Goal: Navigation & Orientation: Find specific page/section

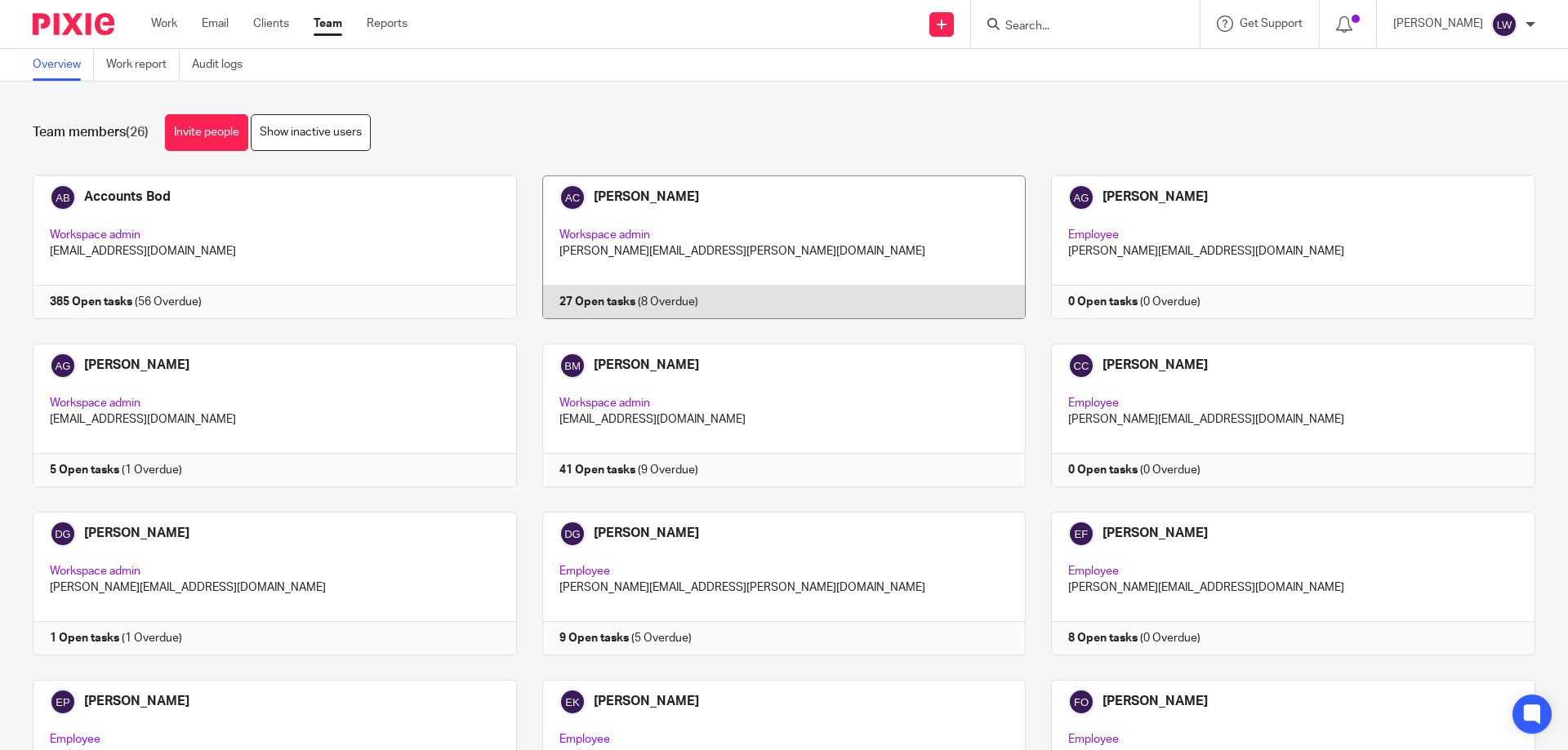
click at [651, 239] on link at bounding box center [772, 247] width 509 height 143
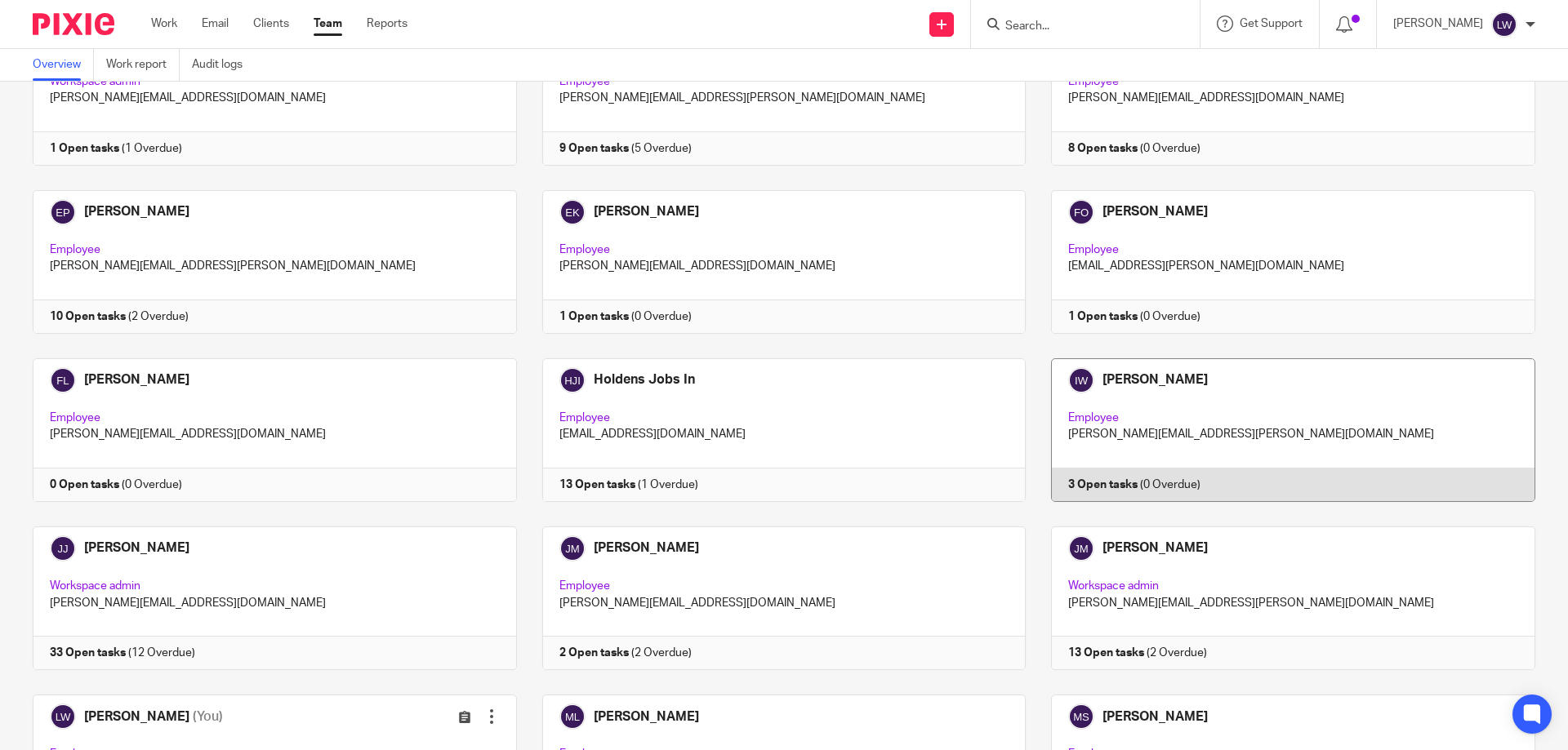
scroll to position [653, 0]
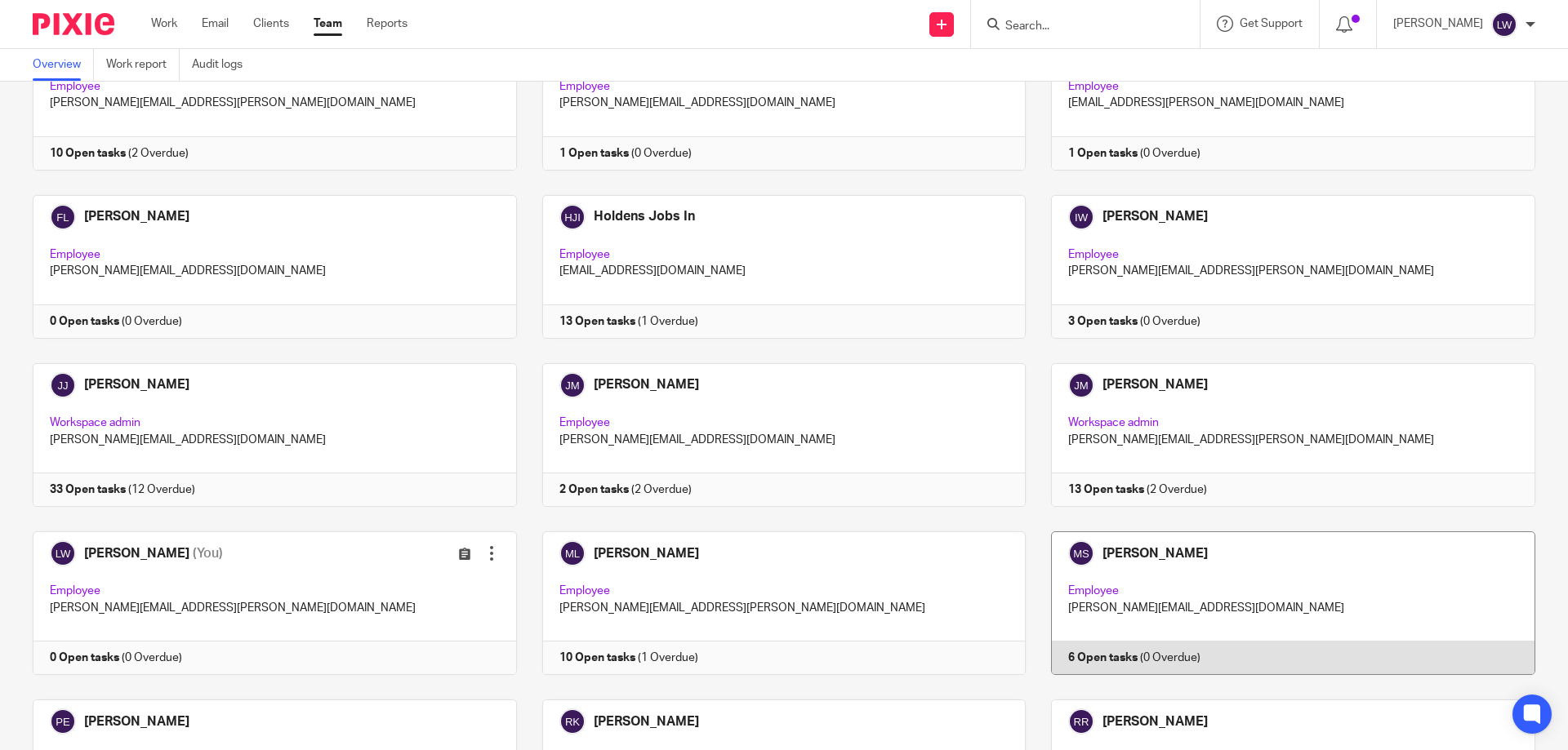
click at [1160, 596] on link at bounding box center [1280, 603] width 509 height 143
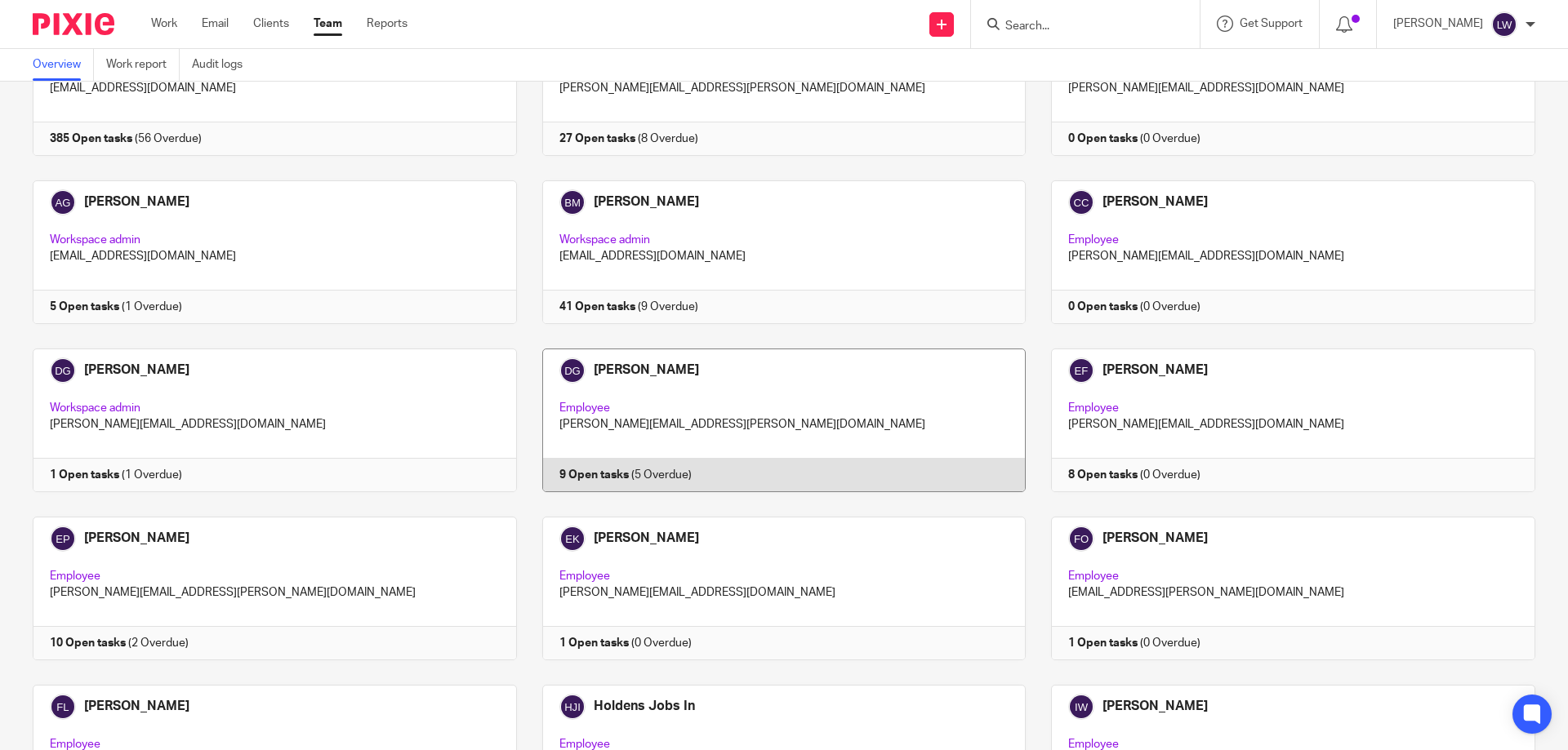
scroll to position [245, 0]
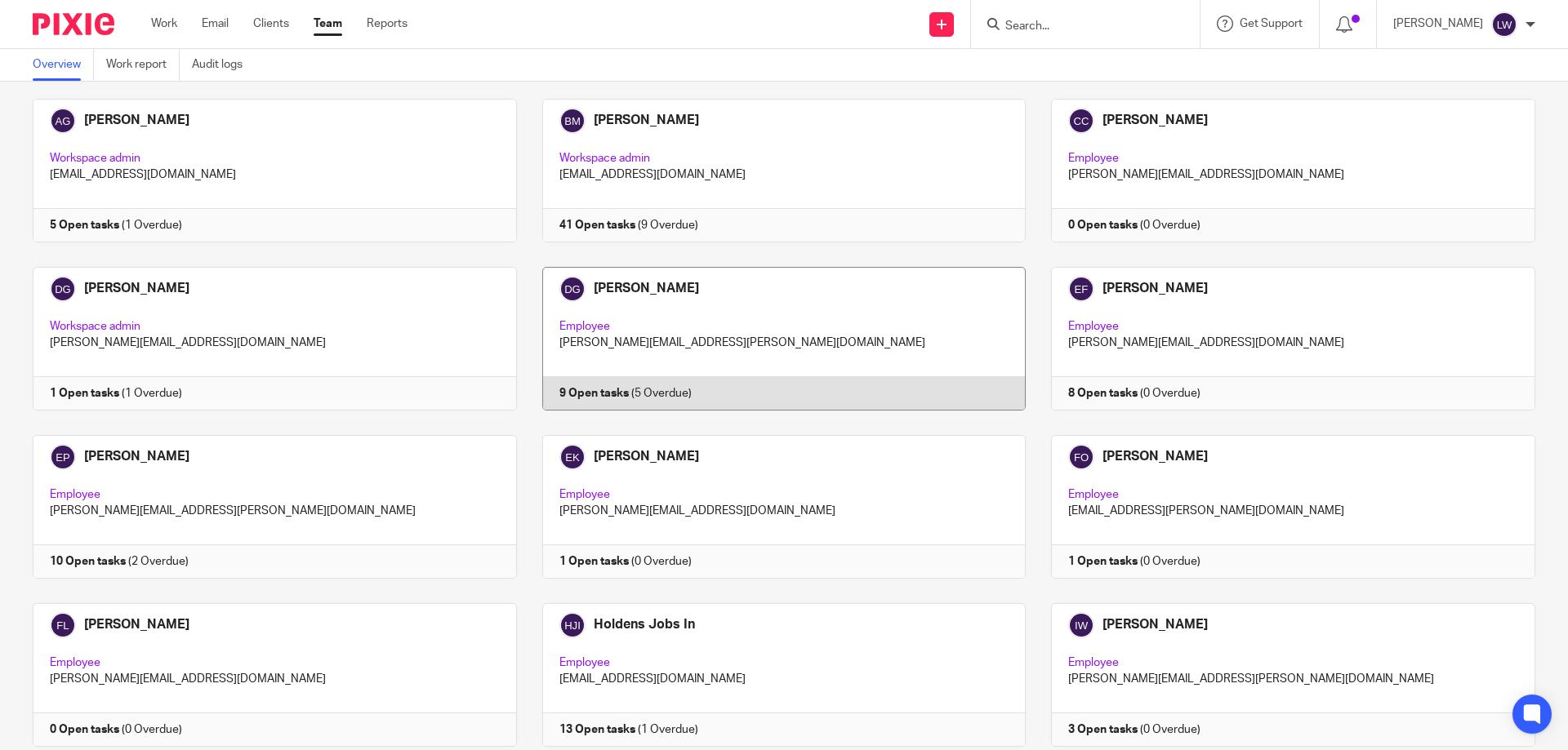
click at [649, 331] on link at bounding box center [772, 338] width 509 height 143
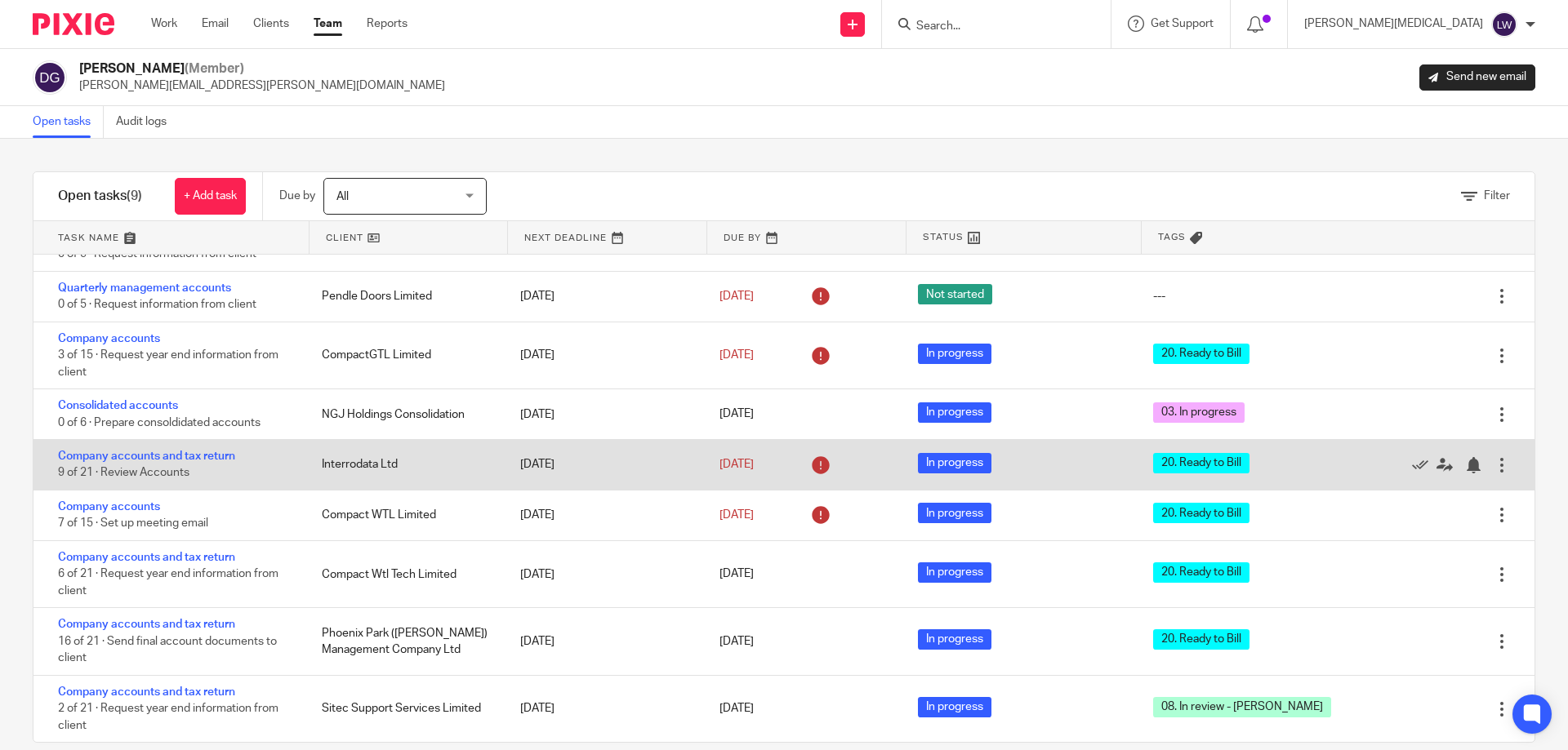
scroll to position [25, 0]
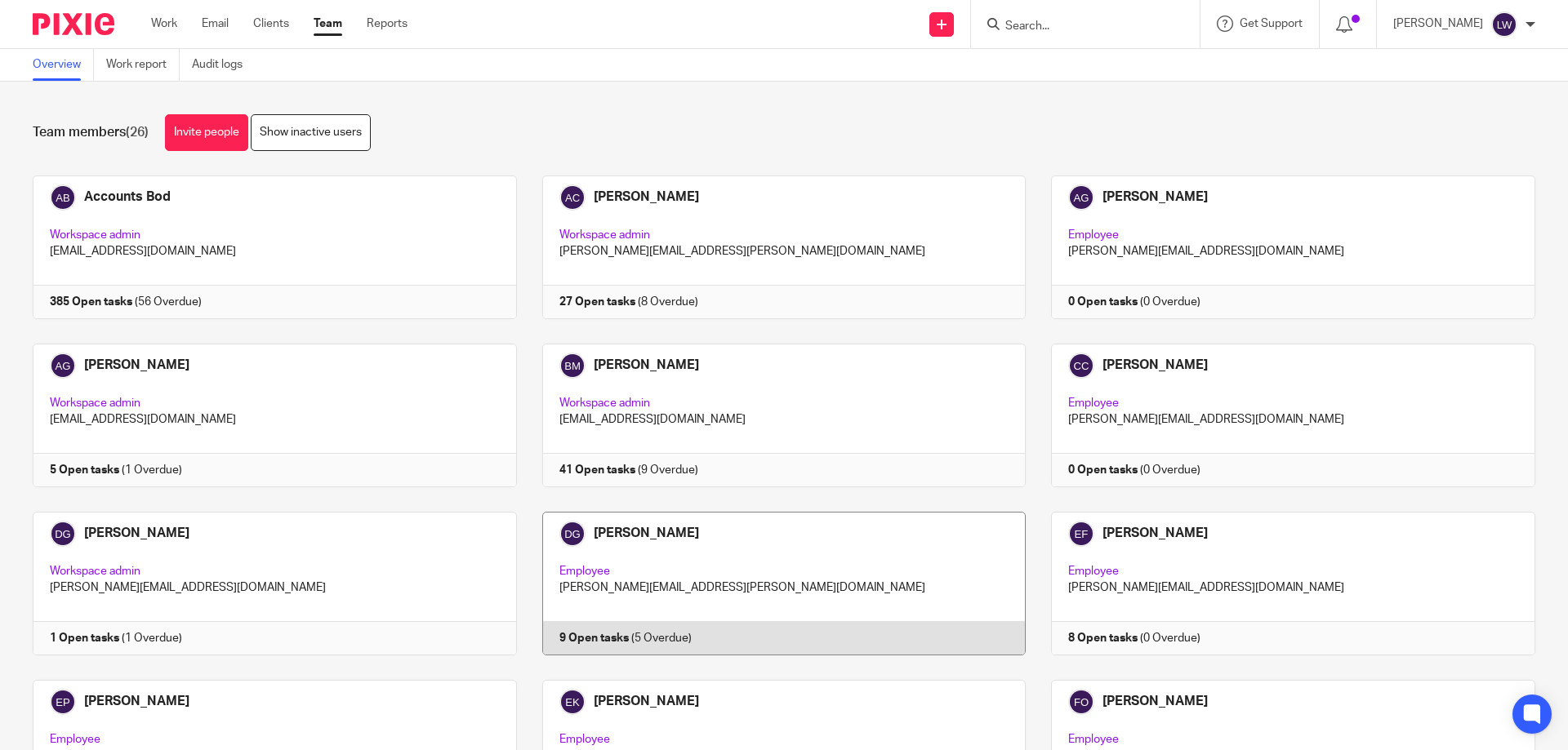
click at [690, 579] on link at bounding box center [772, 583] width 509 height 143
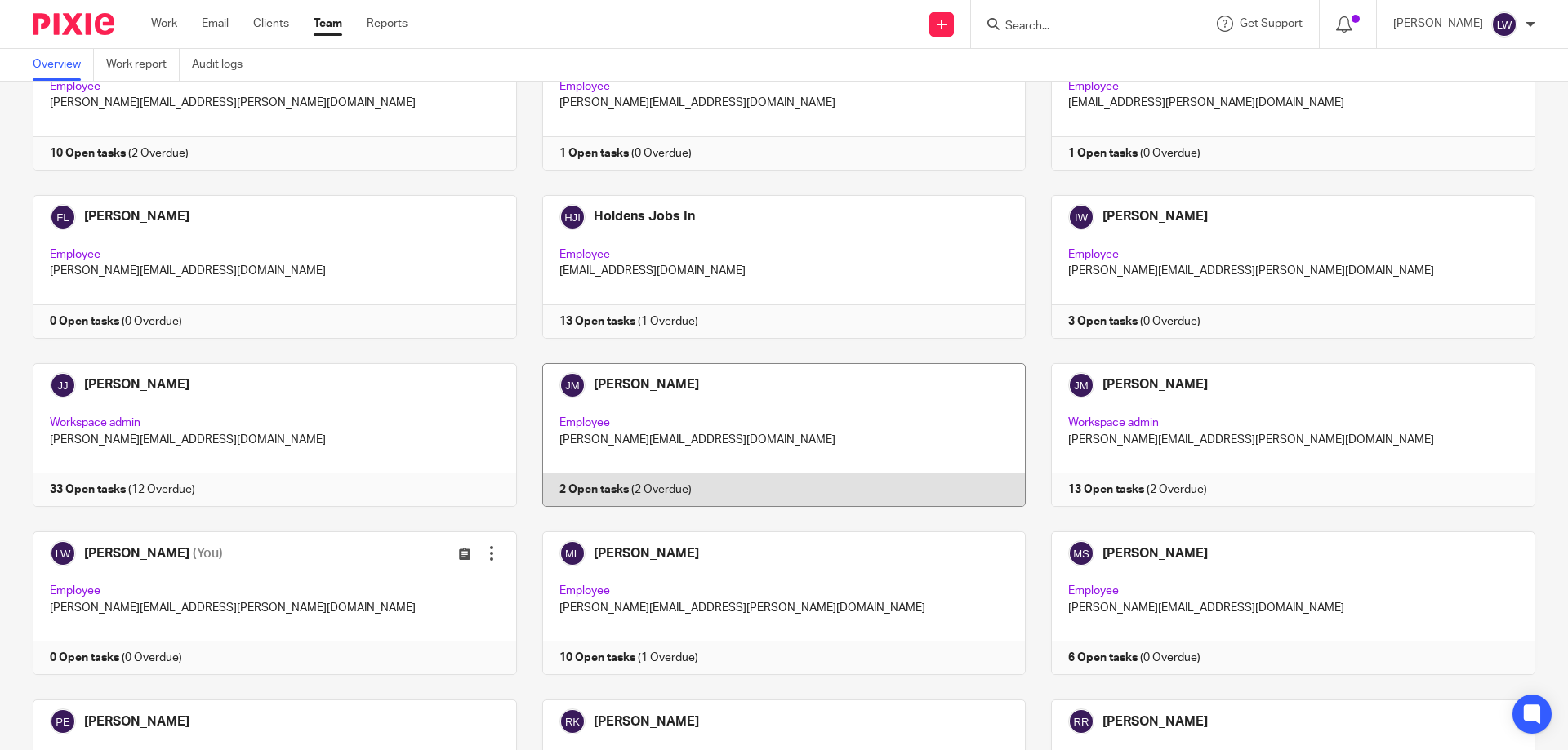
scroll to position [898, 0]
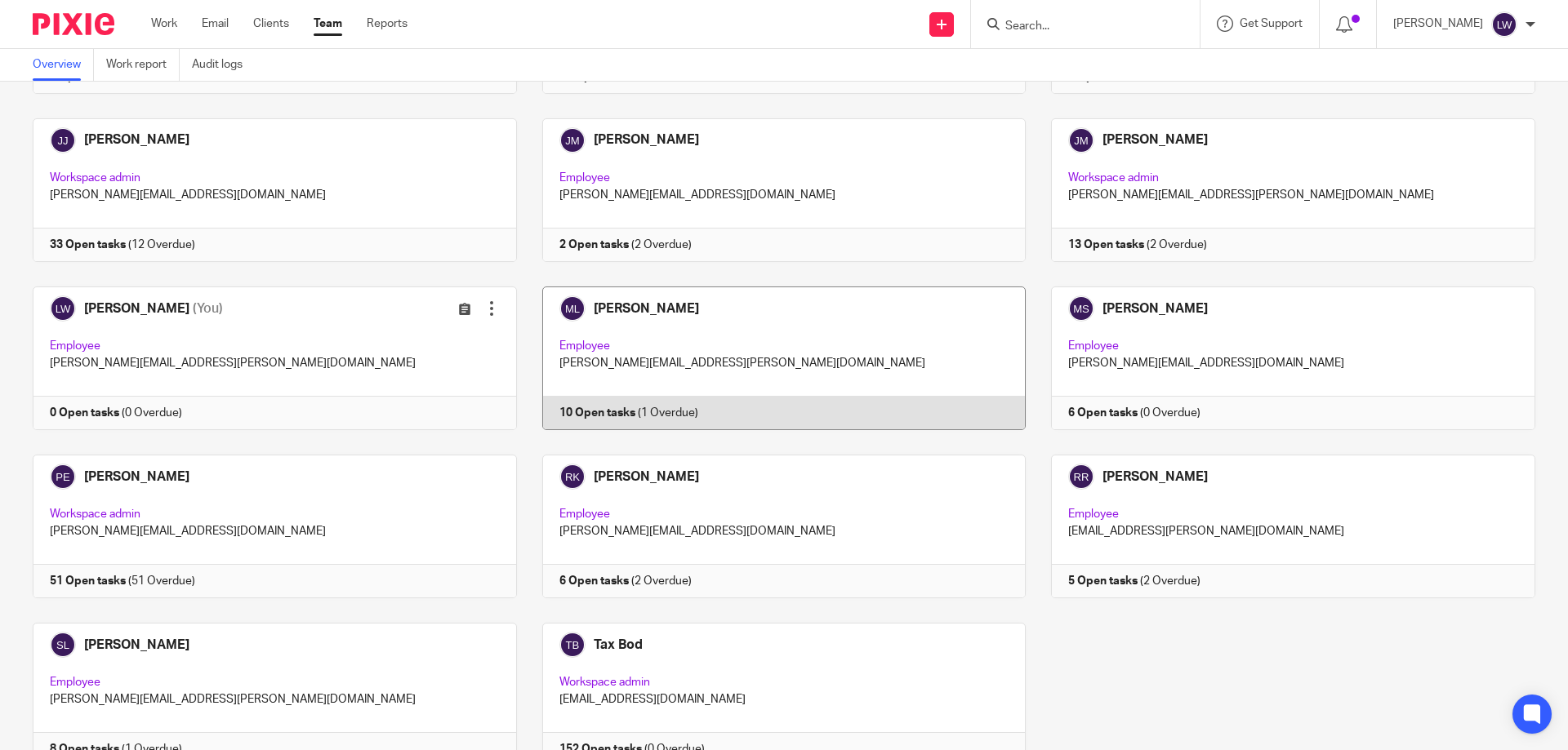
click at [645, 347] on link at bounding box center [772, 358] width 509 height 143
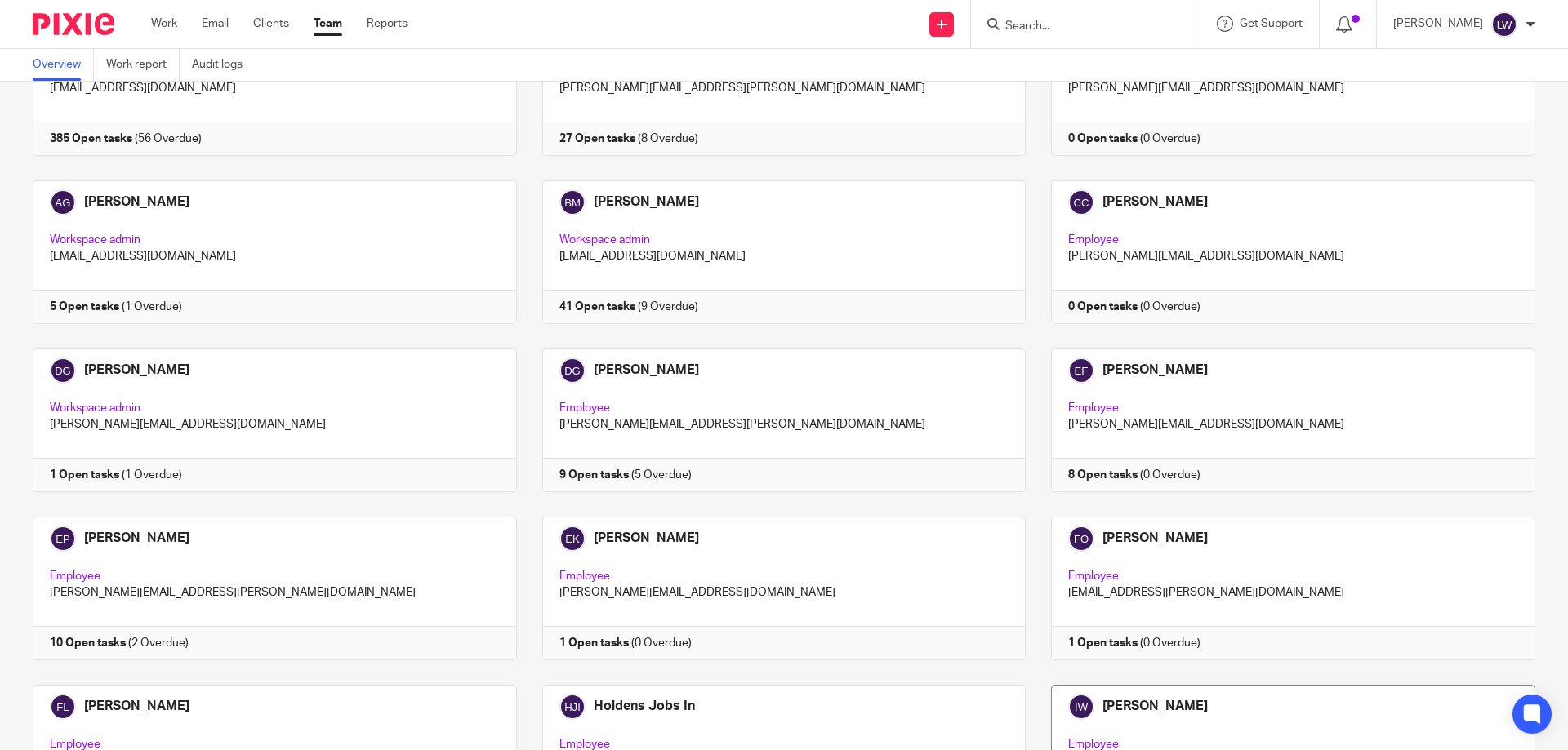
scroll to position [489, 0]
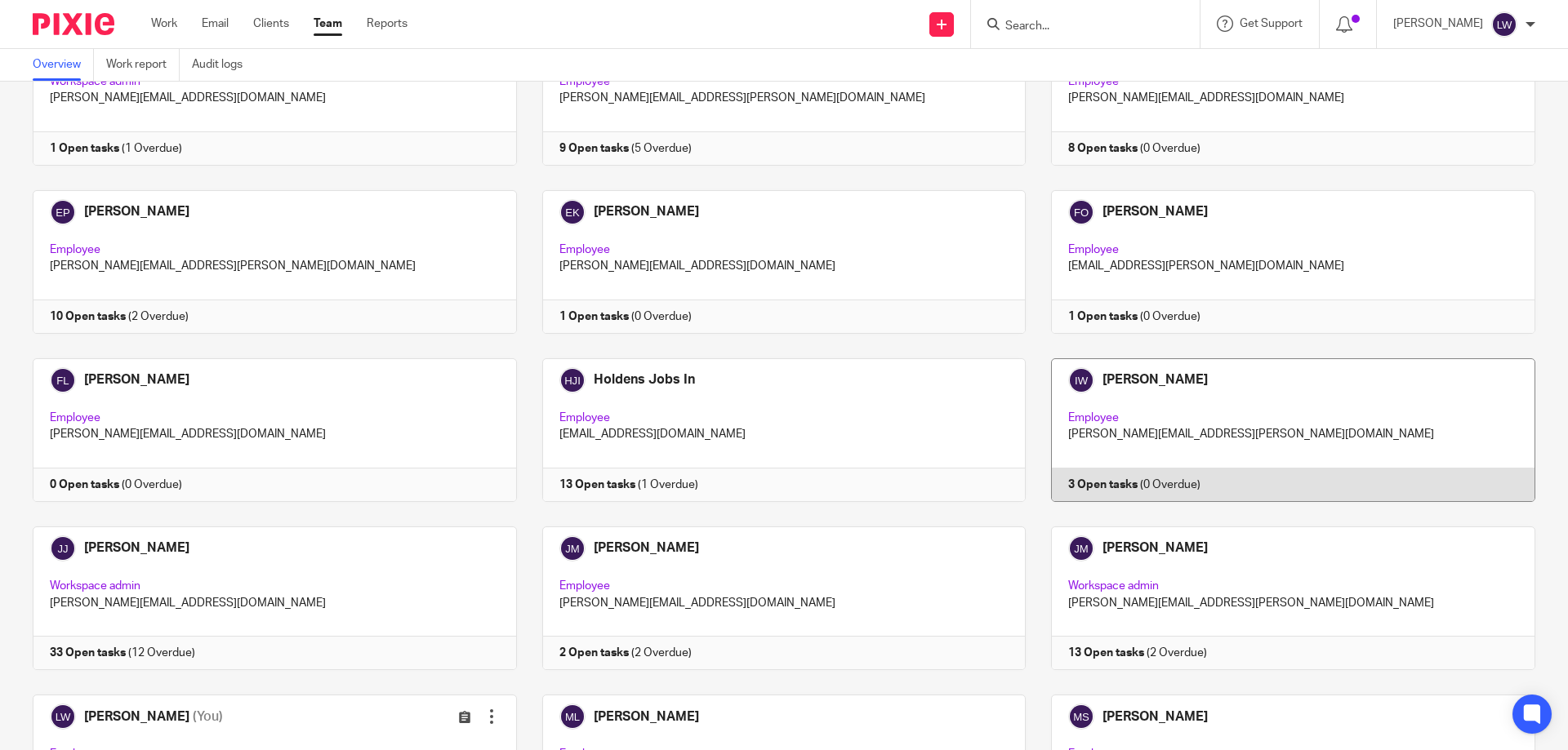
click at [1104, 429] on link at bounding box center [1280, 430] width 509 height 143
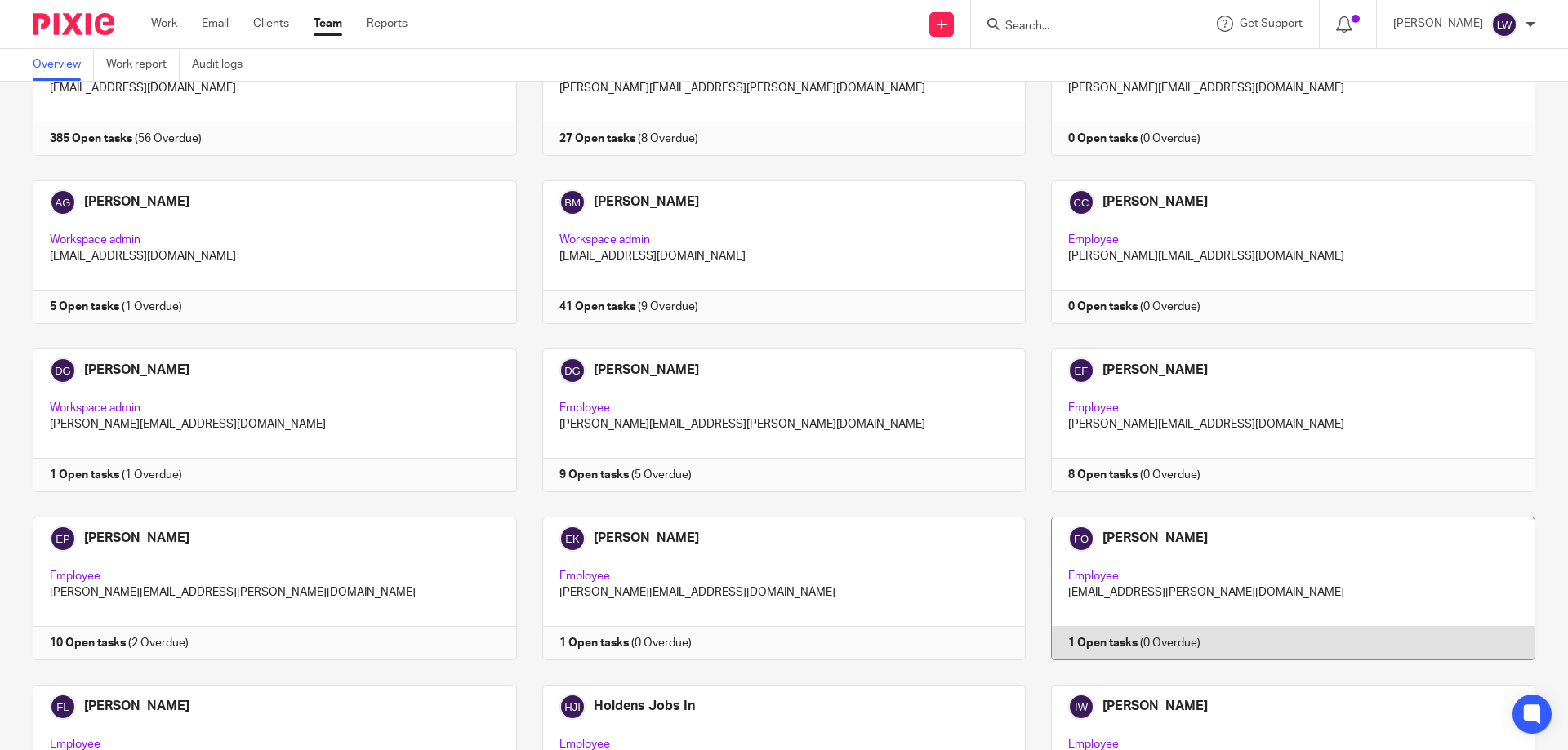
scroll to position [245, 0]
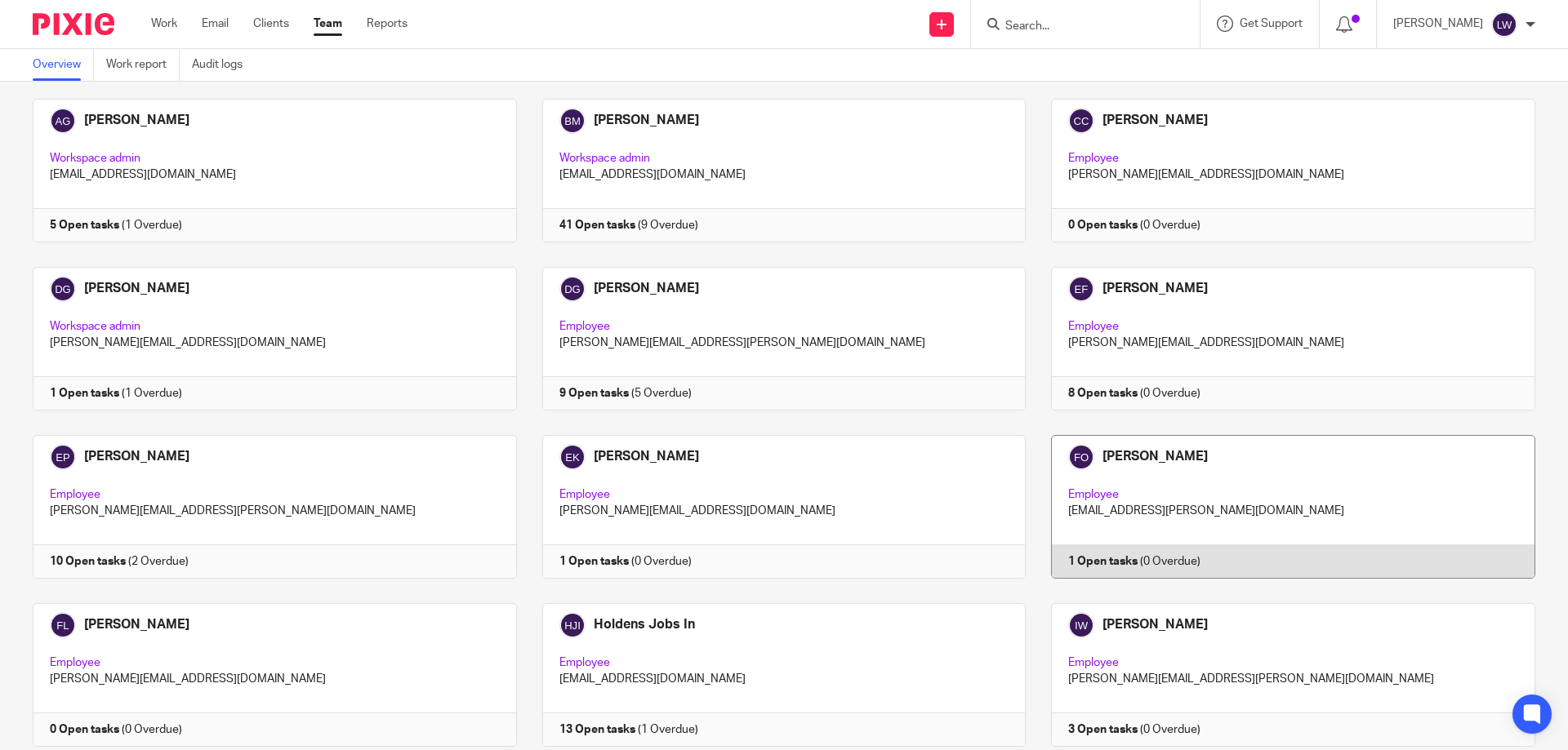
click at [1130, 504] on link at bounding box center [1280, 507] width 509 height 143
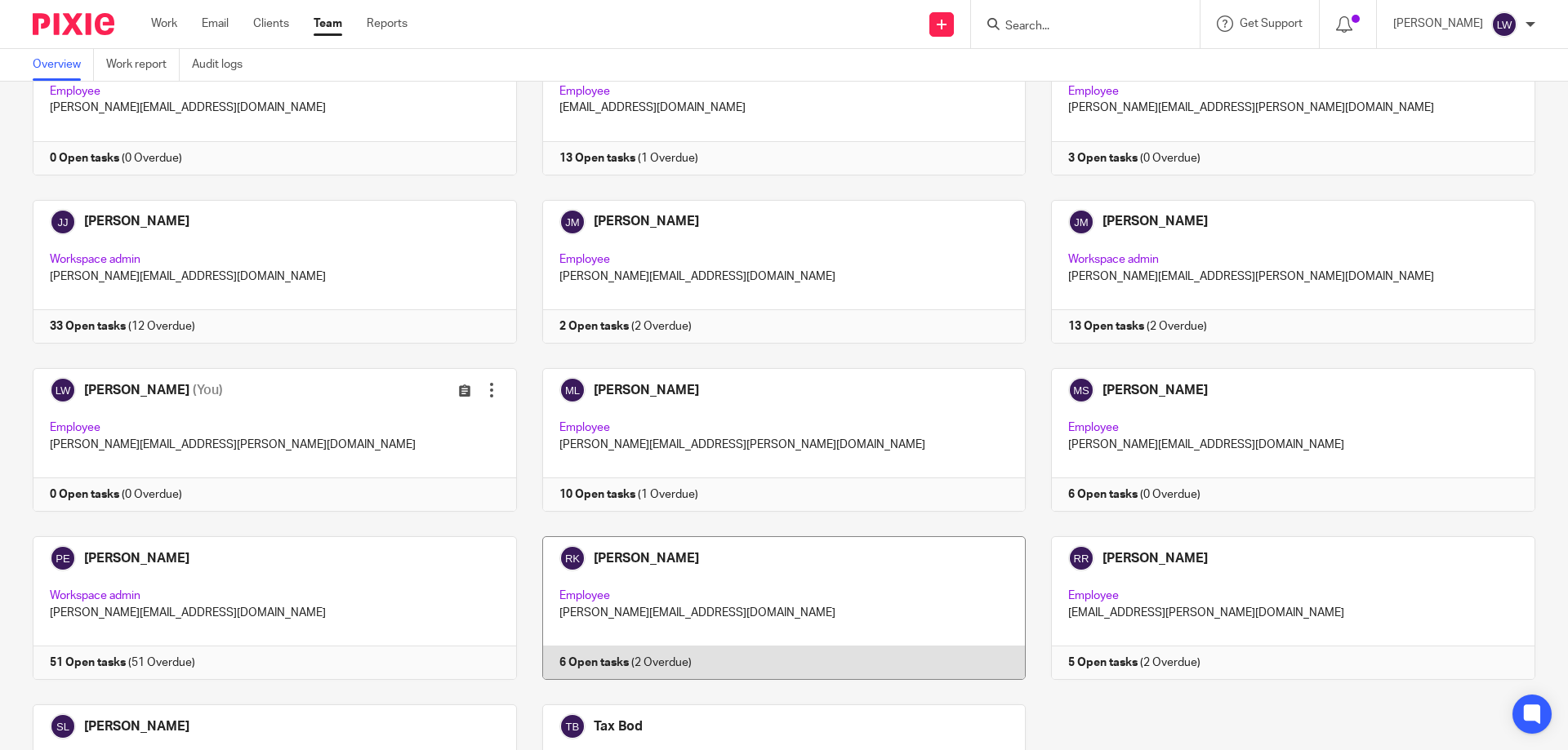
scroll to position [972, 0]
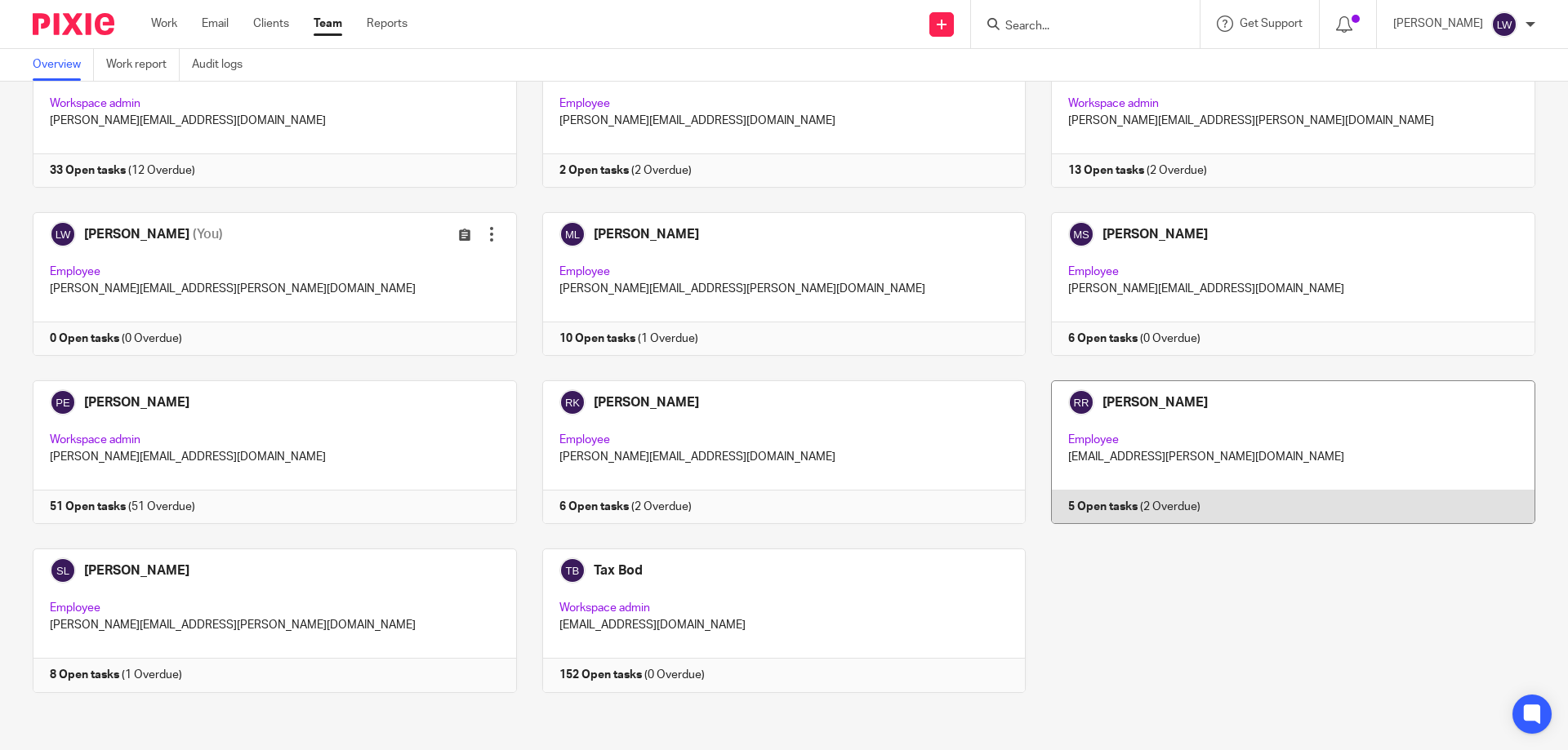
click at [1109, 459] on link at bounding box center [1280, 452] width 509 height 143
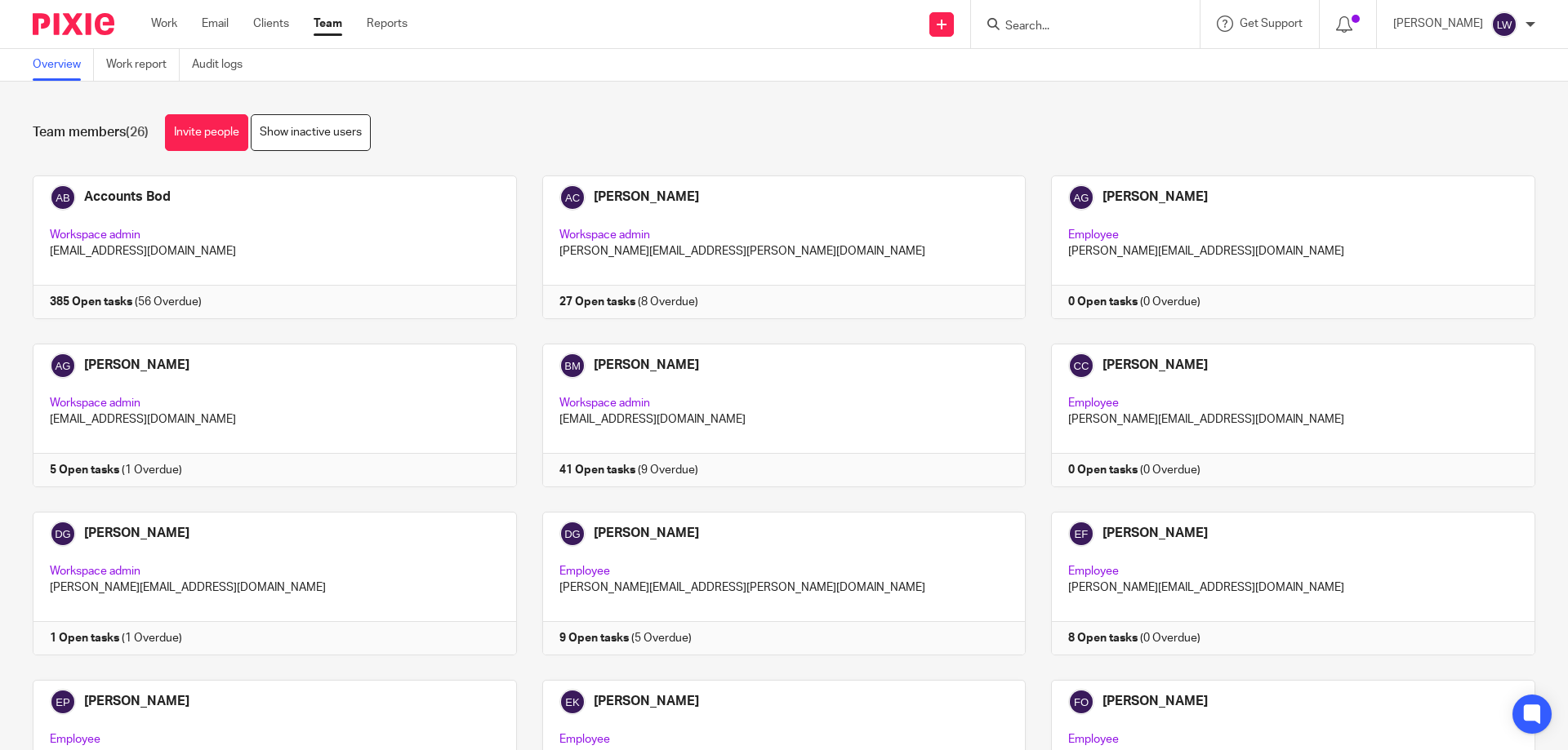
click at [1019, 23] on input "Search" at bounding box center [1077, 27] width 147 height 15
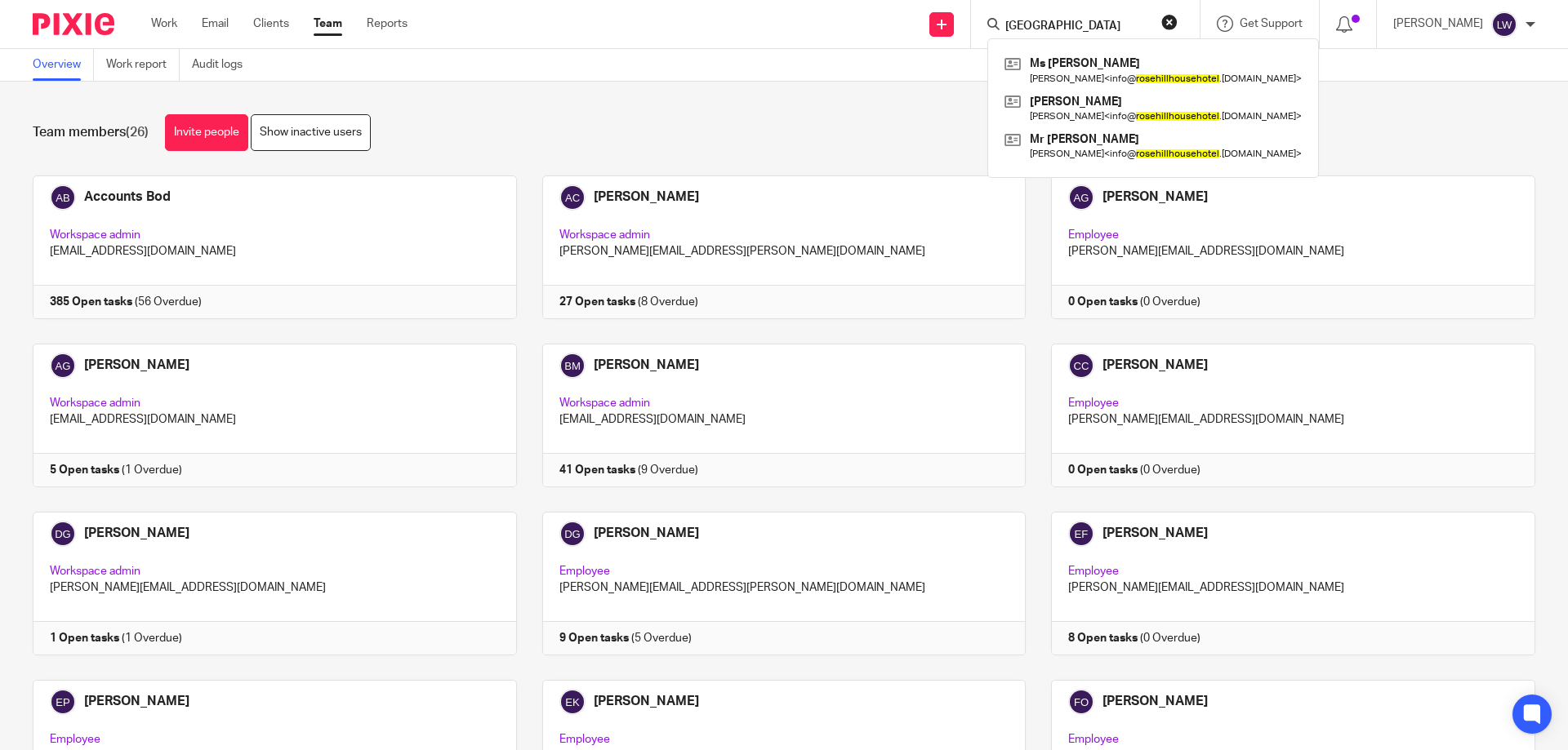
type input "[GEOGRAPHIC_DATA]"
click at [763, 129] on div "Team members (26) Invite people Show inactive users" at bounding box center [784, 132] width 1502 height 37
